Goal: Task Accomplishment & Management: Manage account settings

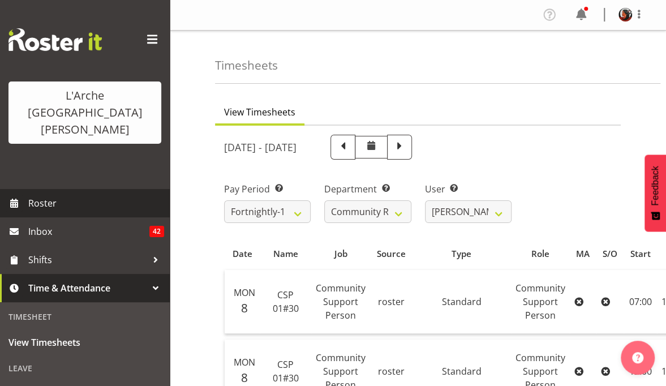
click at [44, 195] on span "Roster" at bounding box center [96, 203] width 136 height 17
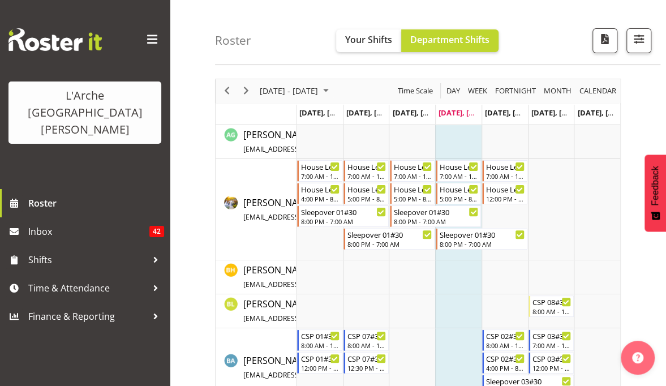
scroll to position [60, 0]
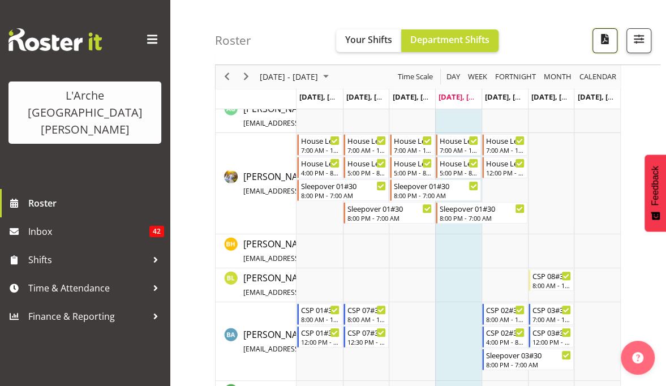
click at [604, 42] on span "button" at bounding box center [604, 39] width 15 height 15
click at [638, 43] on span "button" at bounding box center [638, 39] width 15 height 15
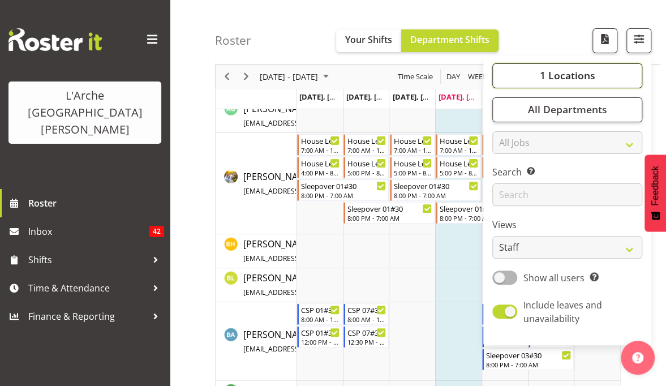
click at [569, 72] on span "1 Locations" at bounding box center [566, 76] width 55 height 14
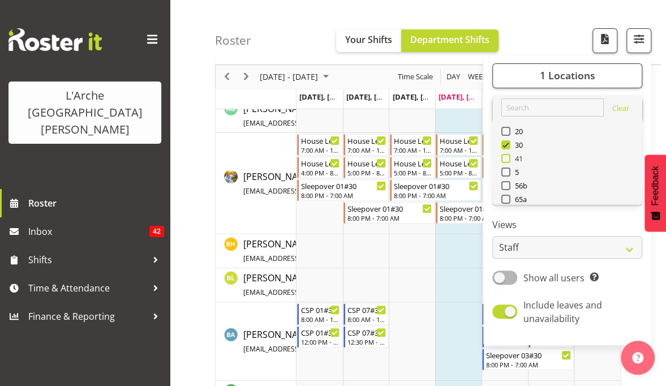
click at [508, 157] on span at bounding box center [505, 158] width 9 height 9
click at [508, 157] on input "41" at bounding box center [504, 158] width 7 height 7
checkbox input "true"
